Goal: Find specific page/section

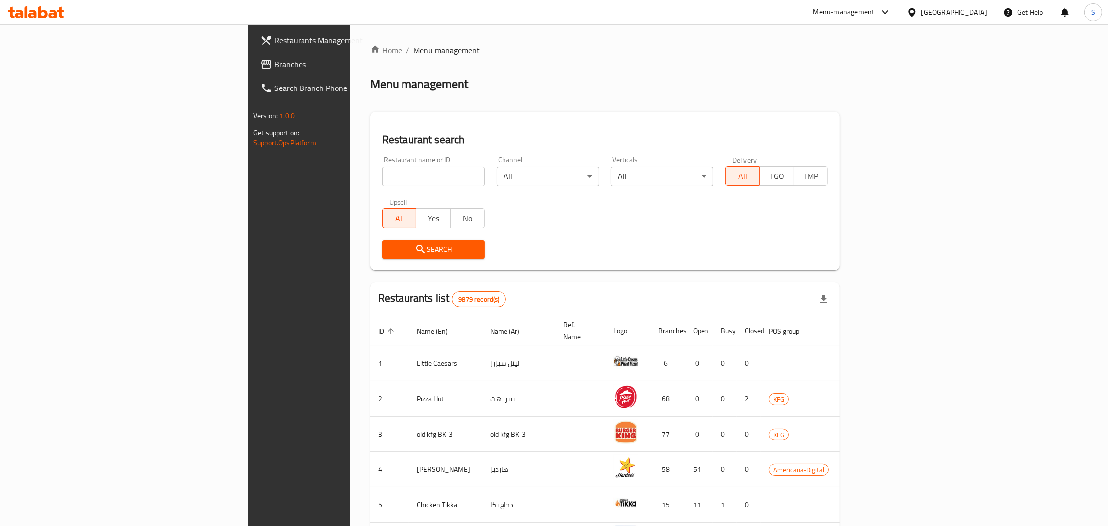
click at [382, 170] on input "search" at bounding box center [433, 177] width 102 height 20
type input "albal"
click button "Search" at bounding box center [433, 249] width 102 height 18
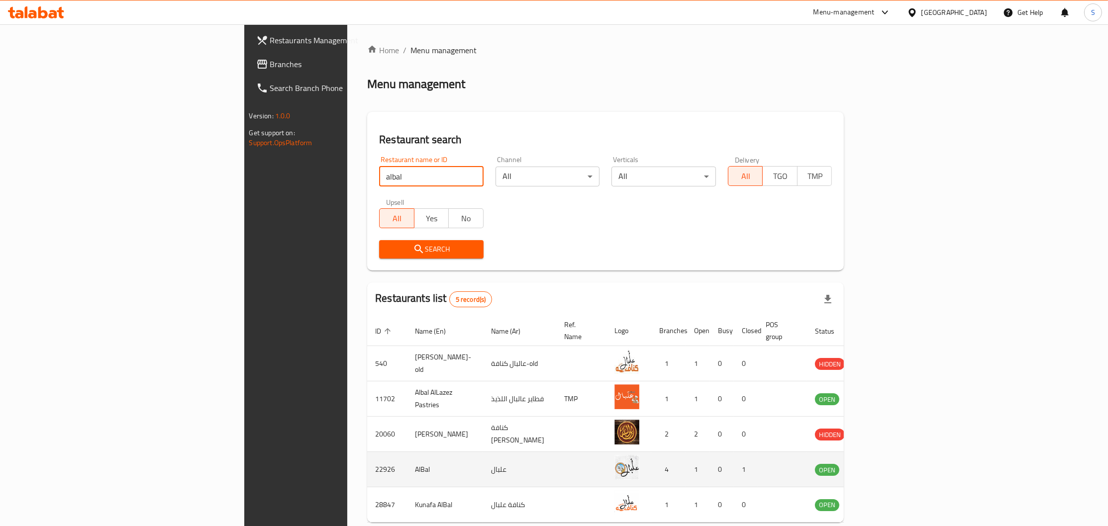
click at [407, 459] on td "AlBal" at bounding box center [445, 469] width 76 height 35
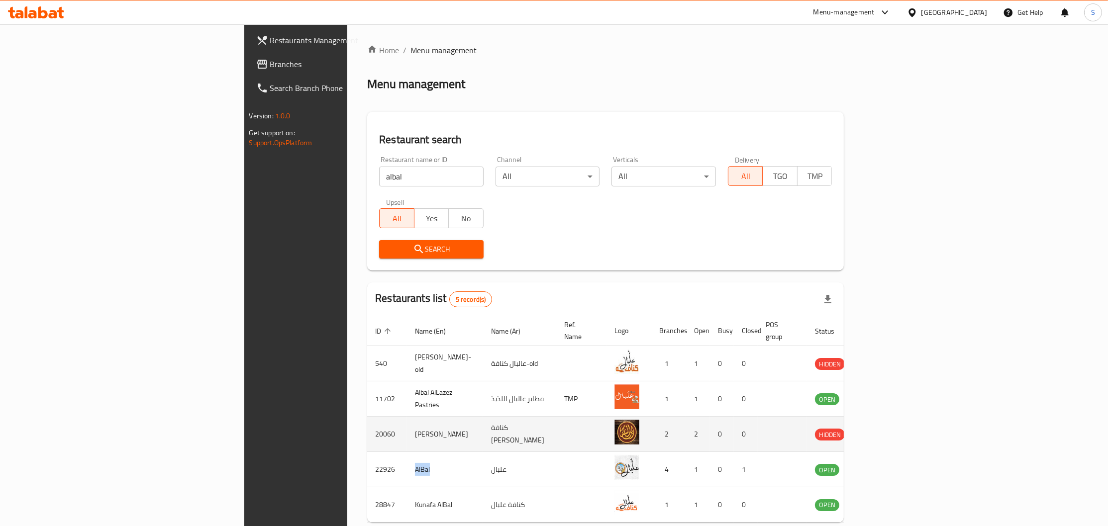
copy td "AlBal"
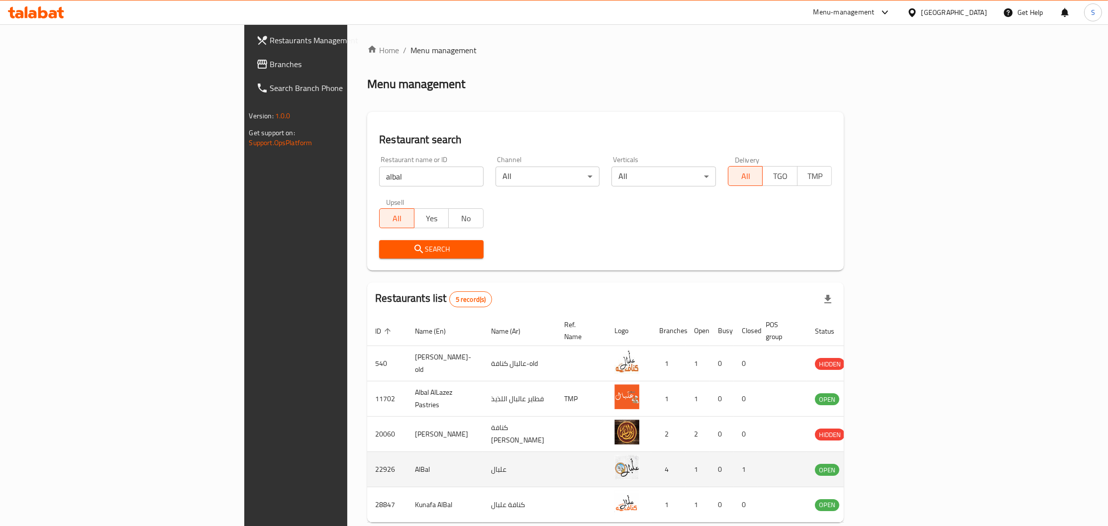
click at [893, 461] on td "enhanced table" at bounding box center [876, 469] width 34 height 35
click at [878, 466] on icon "enhanced table" at bounding box center [873, 470] width 11 height 8
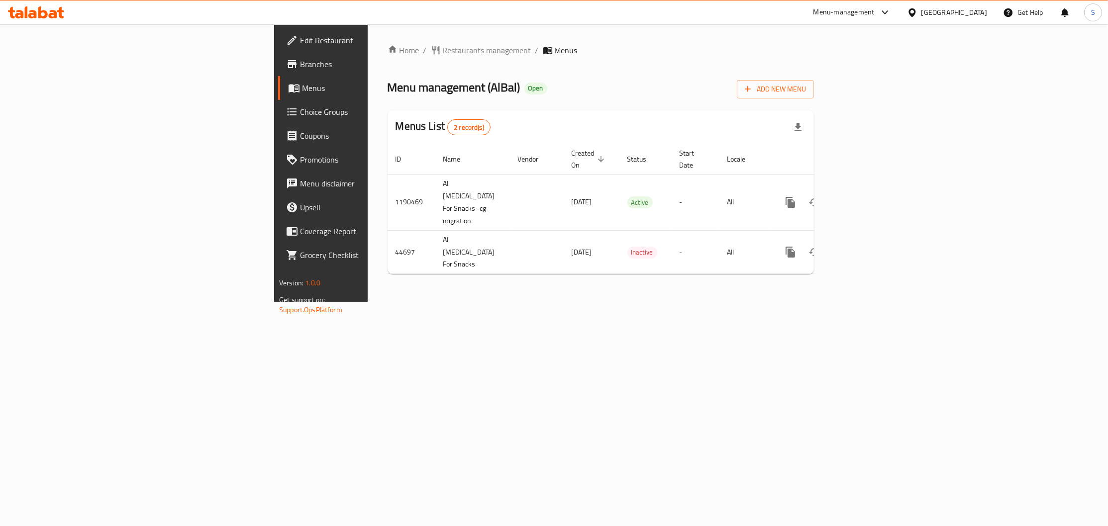
click at [300, 42] on span "Edit Restaurant" at bounding box center [375, 40] width 151 height 12
